Goal: Task Accomplishment & Management: Use online tool/utility

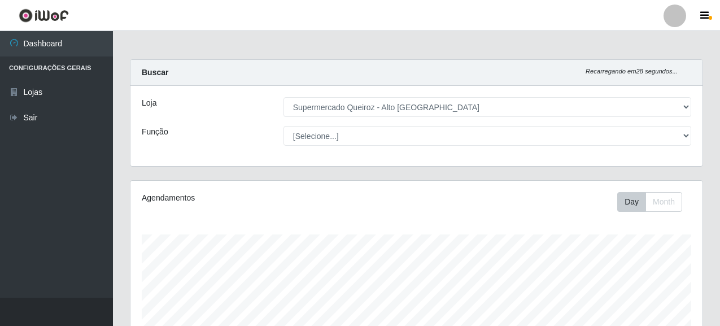
select select "496"
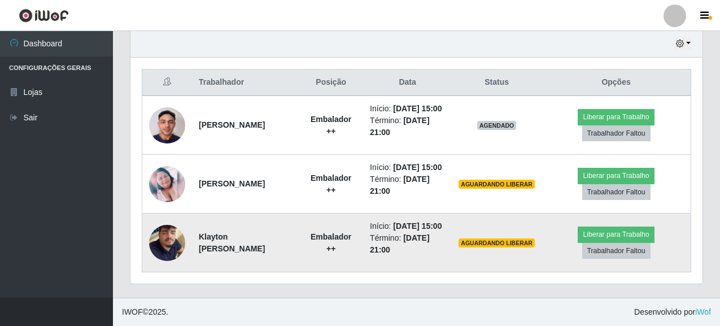
scroll to position [435, 0]
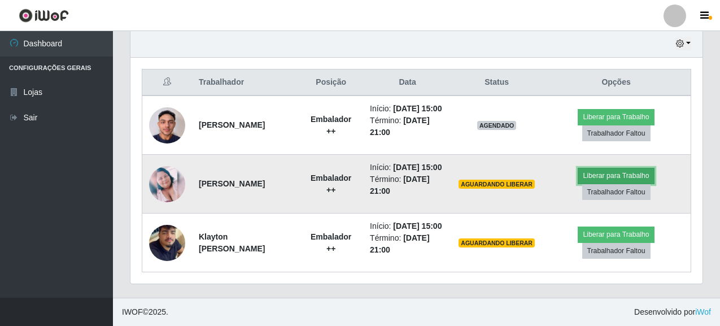
click at [614, 168] on button "Liberar para Trabalho" at bounding box center [615, 176] width 76 height 16
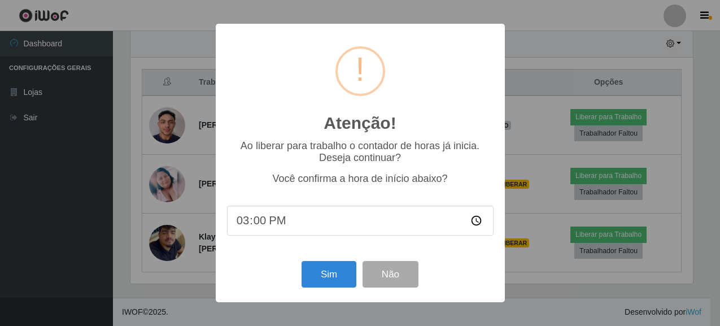
scroll to position [234, 565]
click at [330, 279] on button "Sim" at bounding box center [330, 274] width 55 height 27
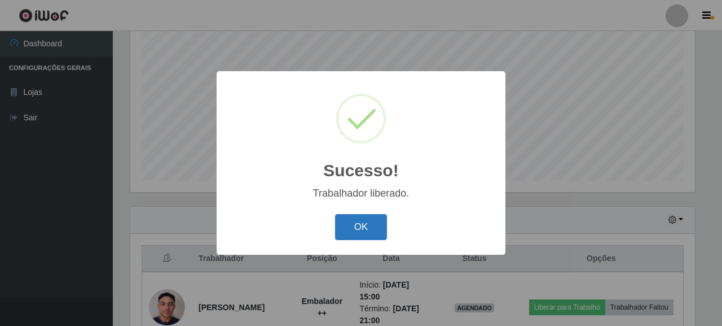
click at [372, 235] on button "OK" at bounding box center [361, 227] width 52 height 27
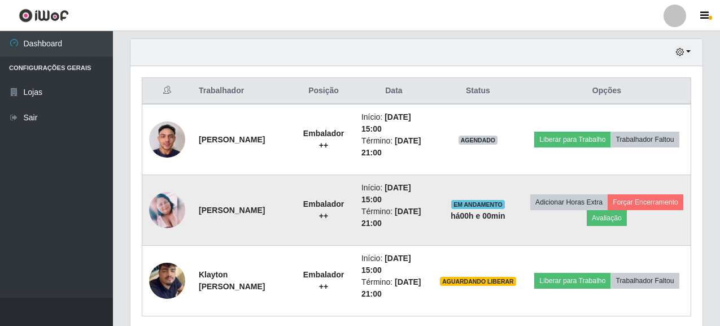
scroll to position [392, 0]
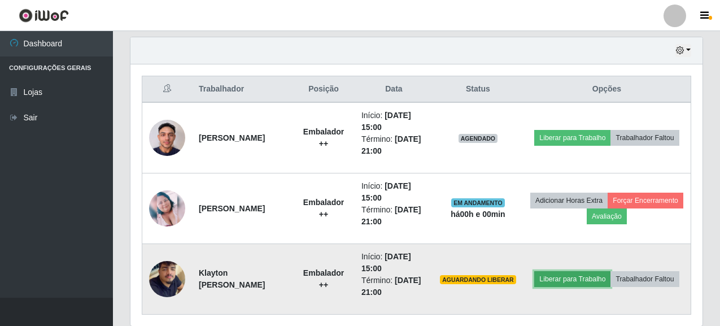
click at [610, 275] on button "Liberar para Trabalho" at bounding box center [572, 279] width 76 height 16
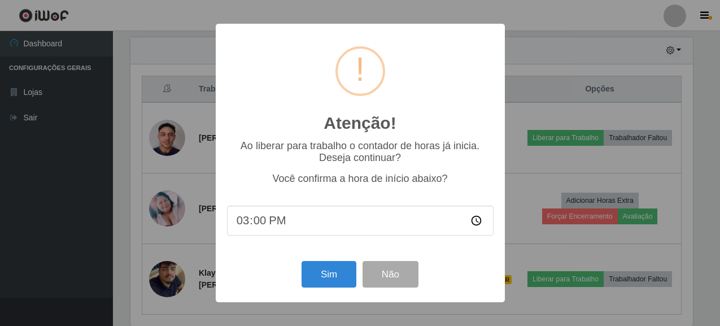
scroll to position [234, 565]
click at [326, 280] on button "Sim" at bounding box center [330, 274] width 55 height 27
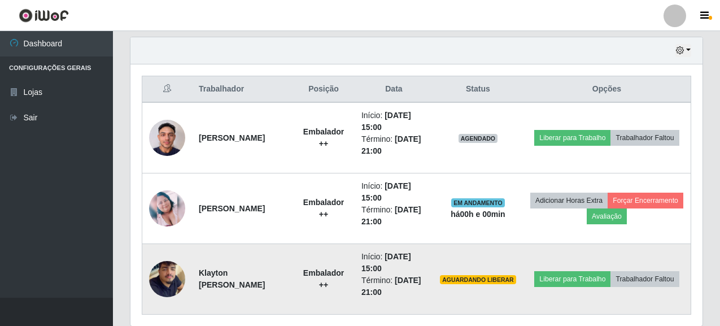
scroll to position [223, 0]
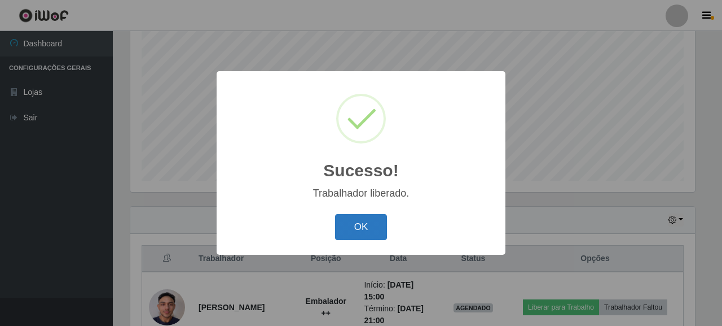
click at [344, 230] on button "OK" at bounding box center [361, 227] width 52 height 27
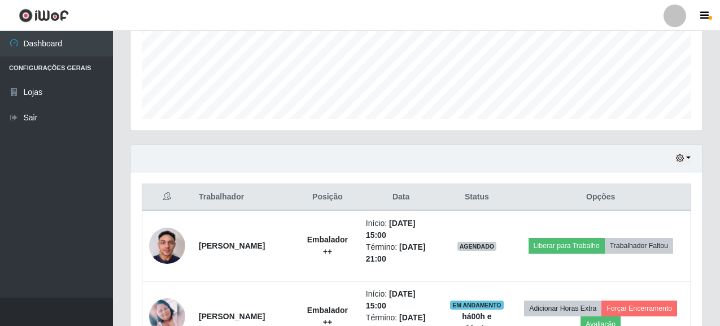
scroll to position [435, 0]
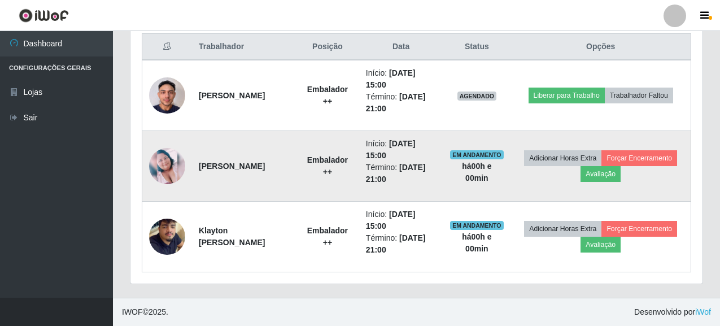
drag, startPoint x: 198, startPoint y: 161, endPoint x: 256, endPoint y: 180, distance: 61.6
click at [256, 180] on td "[PERSON_NAME]" at bounding box center [244, 166] width 104 height 71
copy strong "[PERSON_NAME]"
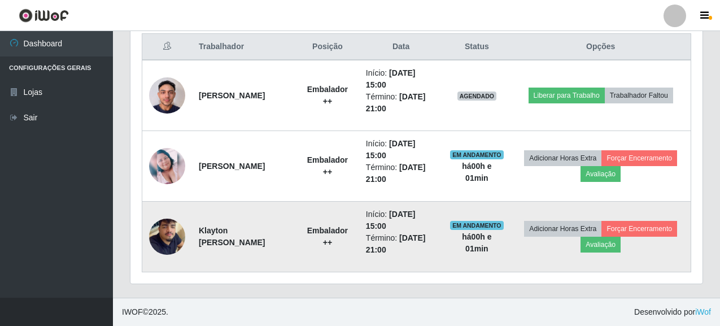
copy strong "[PERSON_NAME]"
drag, startPoint x: 199, startPoint y: 230, endPoint x: 268, endPoint y: 251, distance: 72.5
click at [268, 251] on td "Klayton [PERSON_NAME]" at bounding box center [244, 237] width 104 height 71
copy strong "Klayton [PERSON_NAME]"
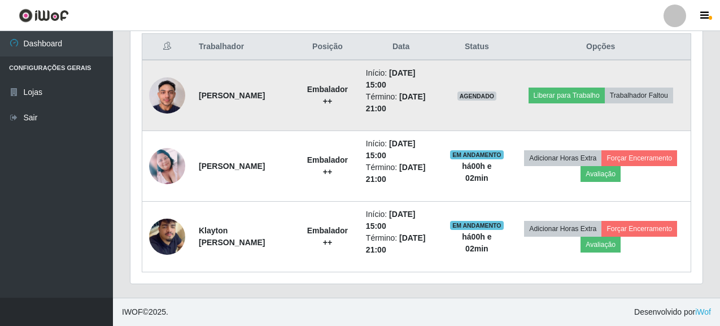
drag, startPoint x: 198, startPoint y: 87, endPoint x: 237, endPoint y: 99, distance: 40.7
click at [237, 99] on td "[PERSON_NAME]" at bounding box center [244, 95] width 104 height 71
copy strong "[PERSON_NAME]"
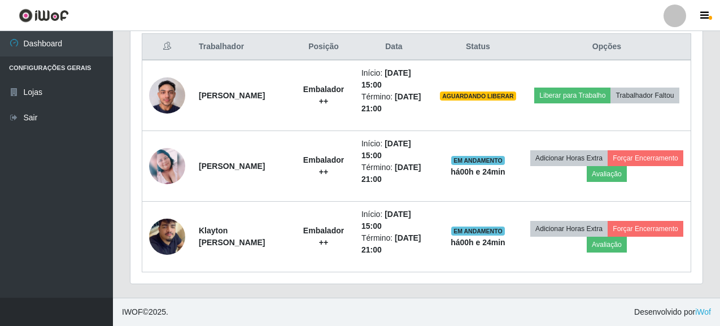
click at [402, 310] on footer "IWOF © 2025 . Desenvolvido por iWof" at bounding box center [416, 311] width 607 height 28
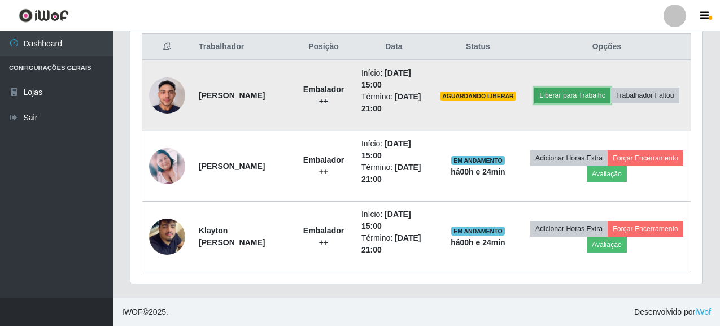
click at [601, 87] on button "Liberar para Trabalho" at bounding box center [572, 95] width 76 height 16
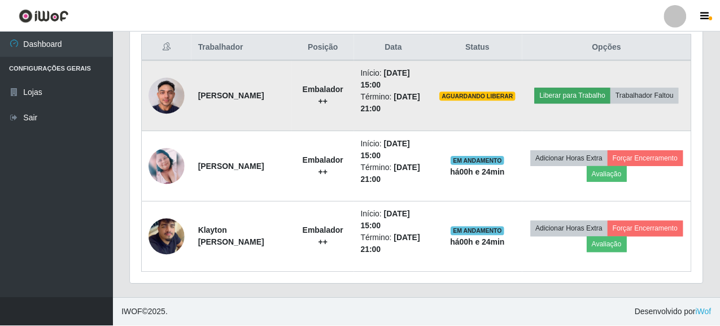
scroll to position [234, 565]
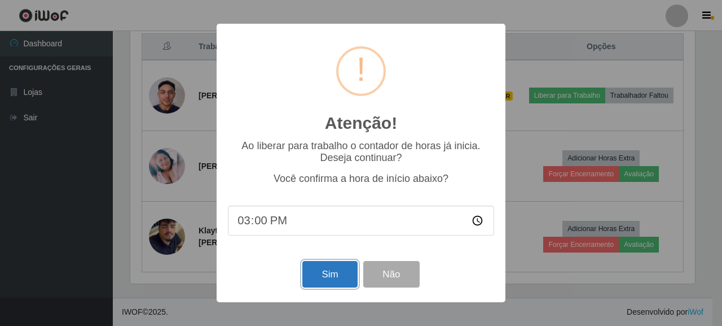
click at [345, 284] on button "Sim" at bounding box center [330, 274] width 55 height 27
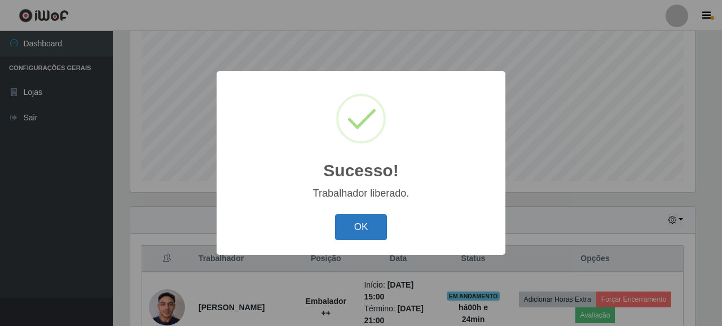
click at [349, 227] on button "OK" at bounding box center [361, 227] width 52 height 27
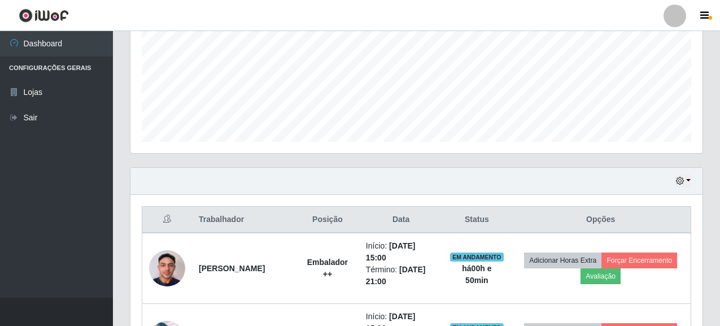
scroll to position [265, 0]
